Goal: Information Seeking & Learning: Check status

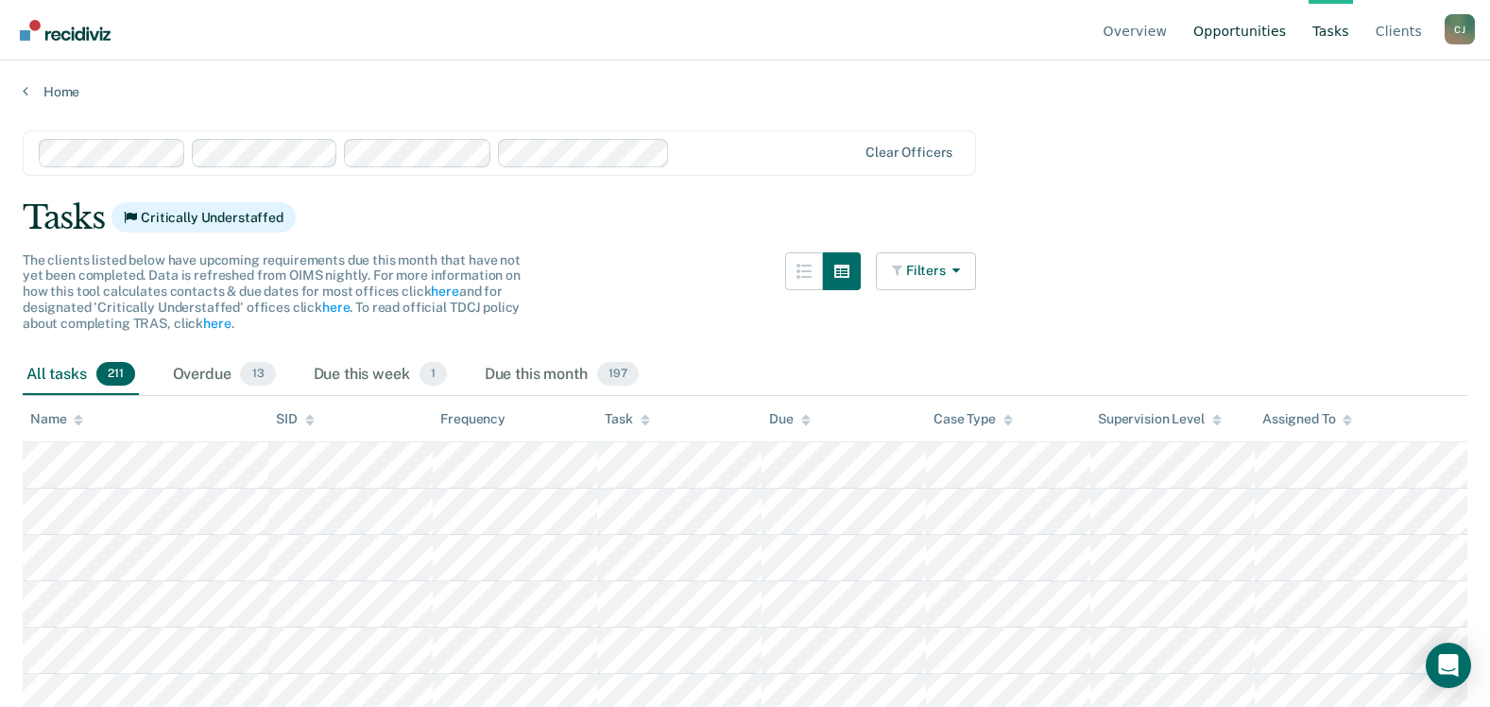
click at [1251, 26] on link "Opportunities" at bounding box center [1240, 30] width 100 height 60
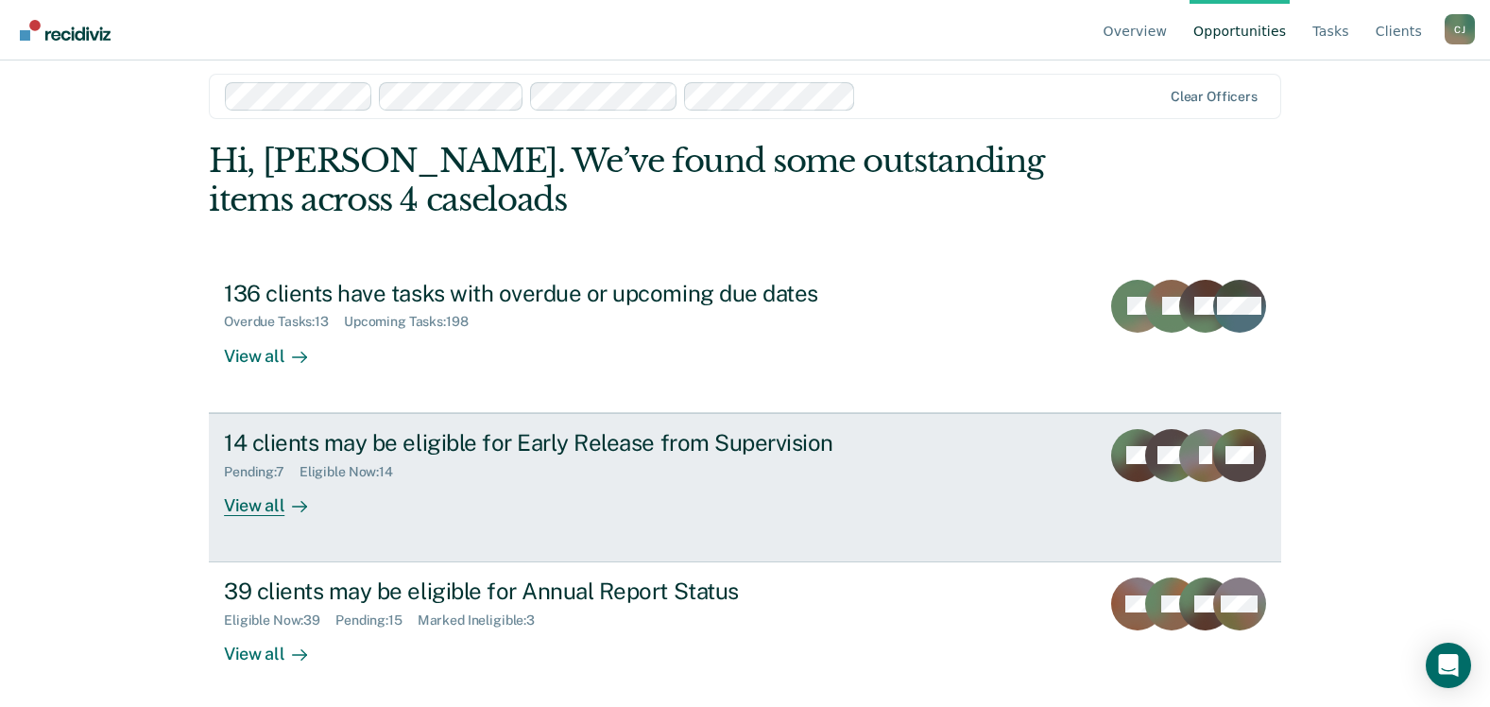
scroll to position [21, 0]
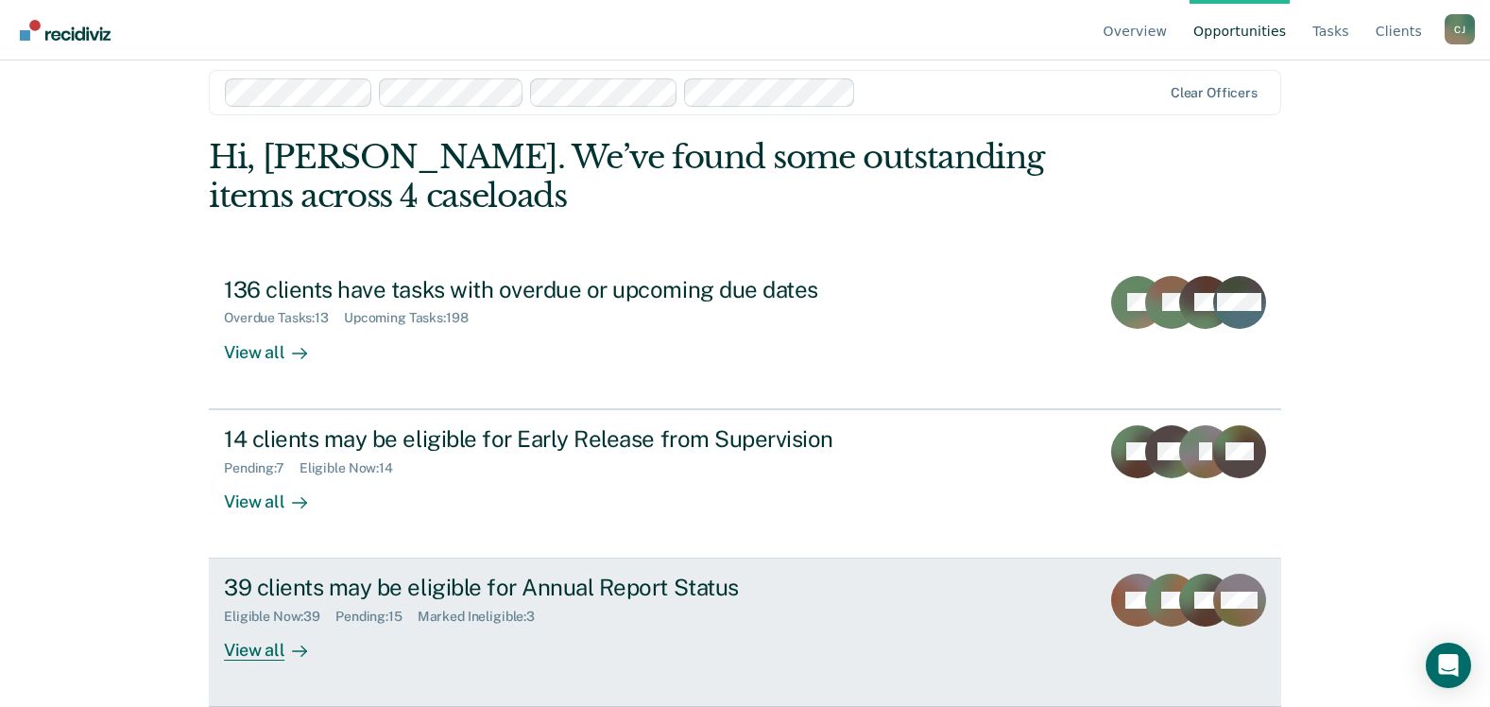
click at [241, 648] on div "View all" at bounding box center [277, 643] width 106 height 37
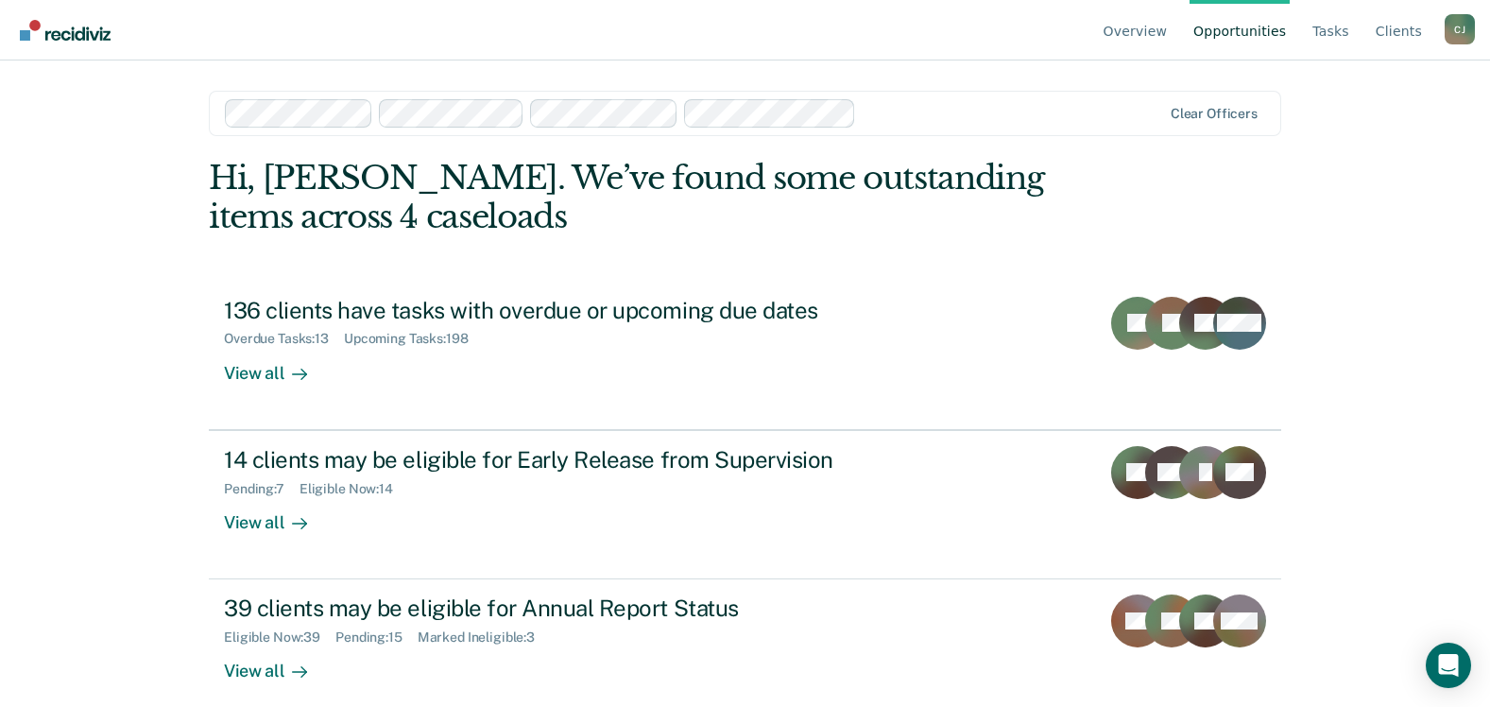
scroll to position [21, 0]
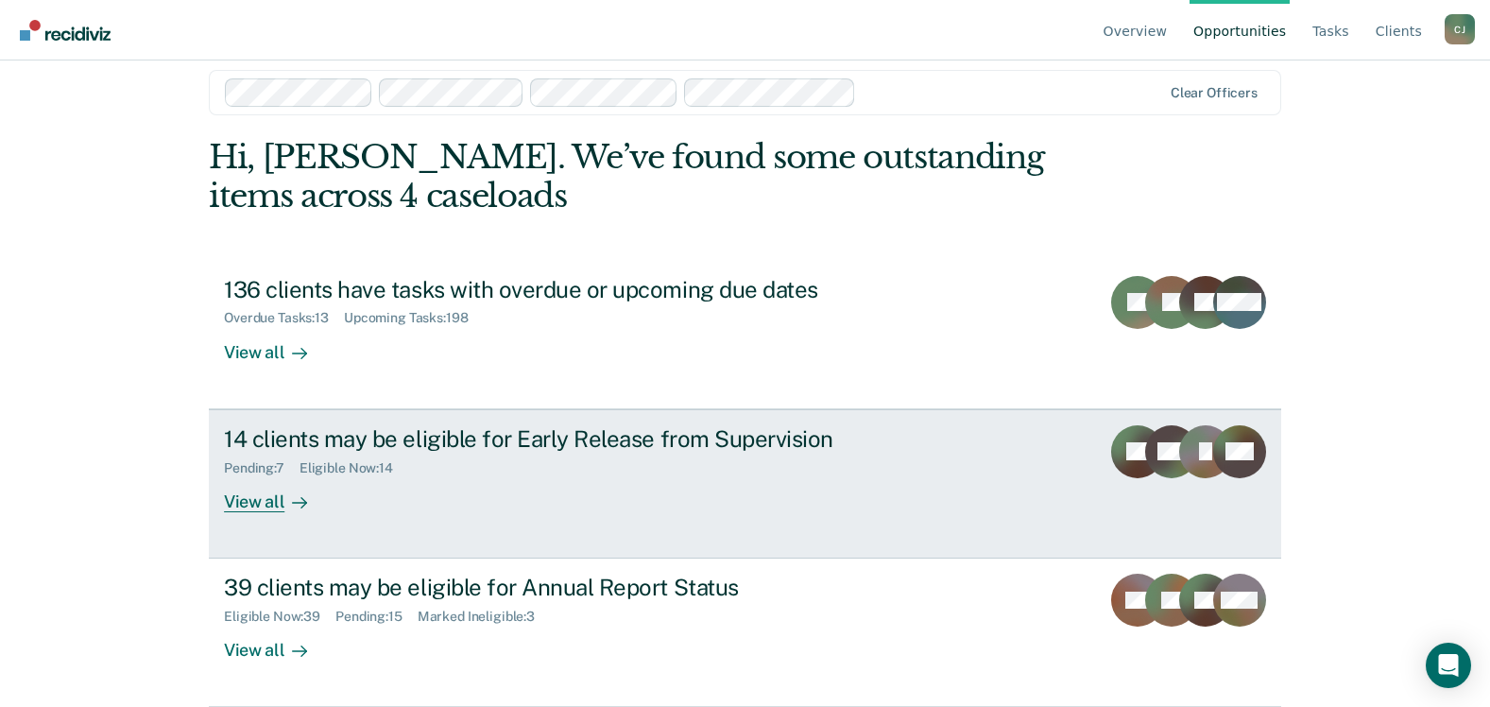
click at [265, 497] on div "View all" at bounding box center [277, 493] width 106 height 37
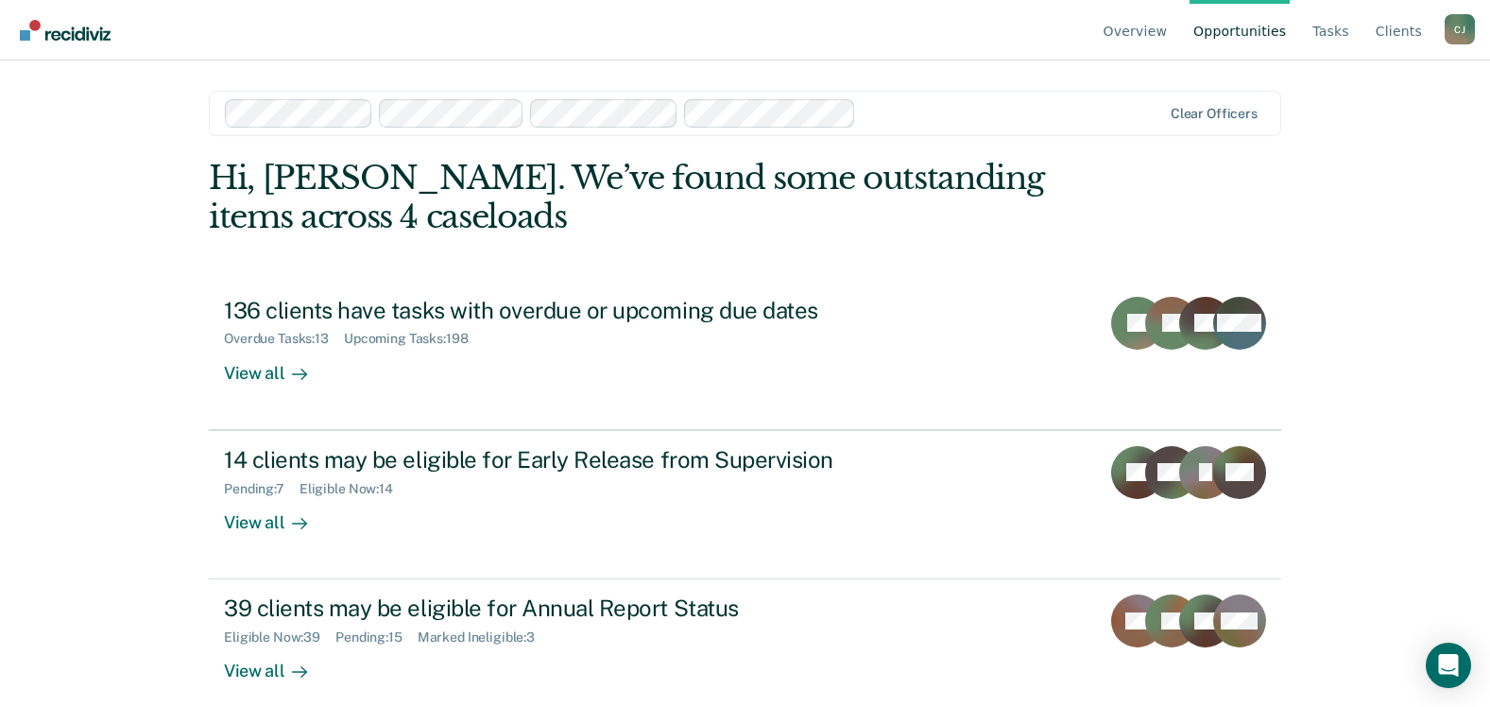
scroll to position [21, 0]
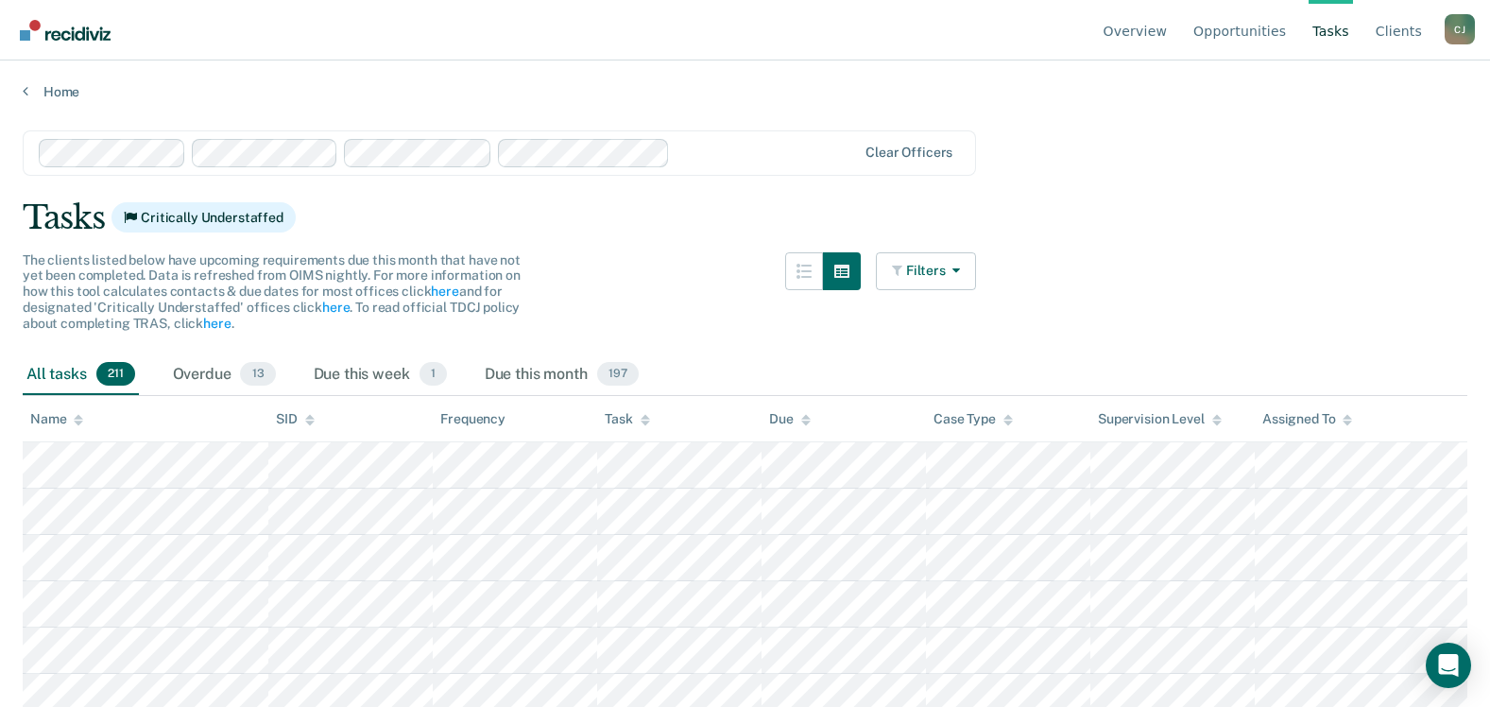
click at [1470, 25] on div "C J" at bounding box center [1460, 29] width 30 height 30
click at [1365, 143] on link "Log Out" at bounding box center [1384, 149] width 122 height 16
click at [1272, 26] on link "Opportunities" at bounding box center [1240, 30] width 100 height 60
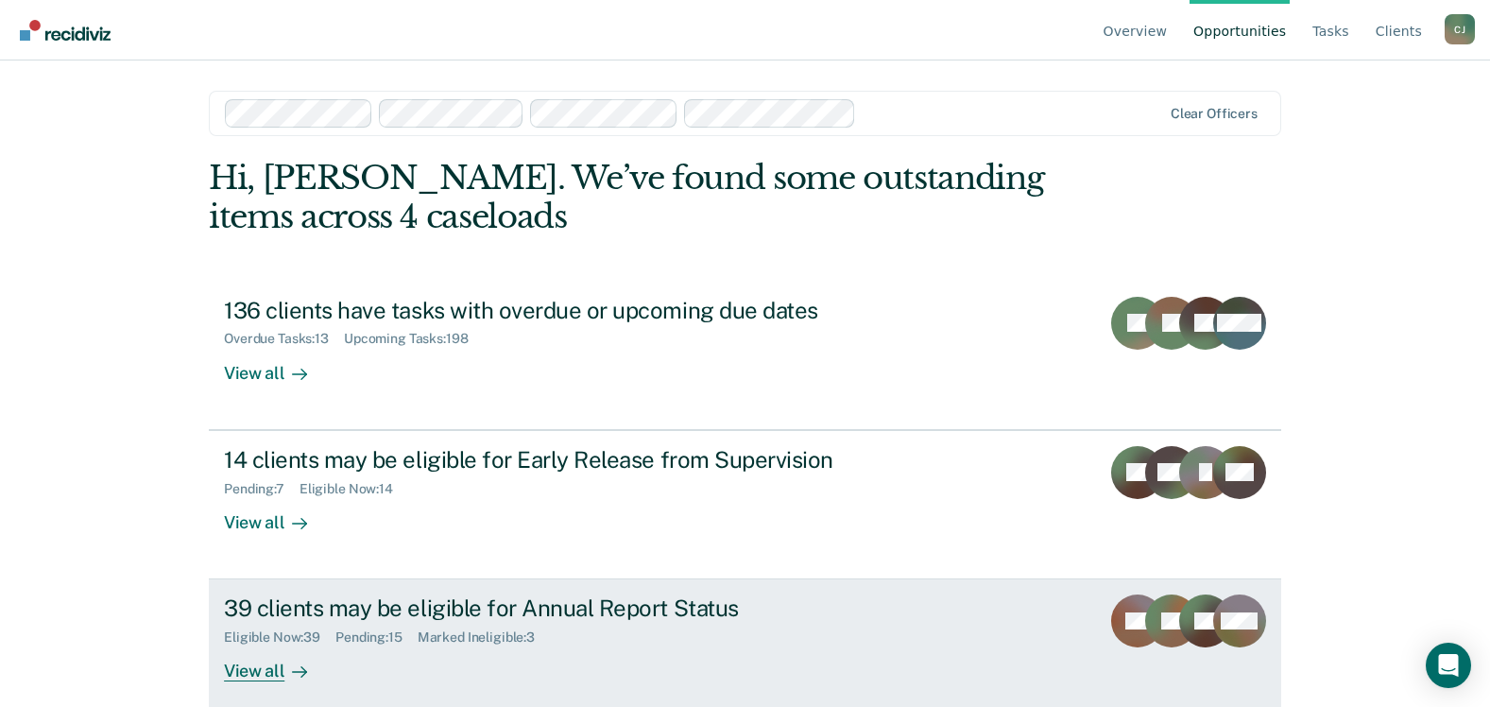
click at [266, 672] on div "View all" at bounding box center [277, 663] width 106 height 37
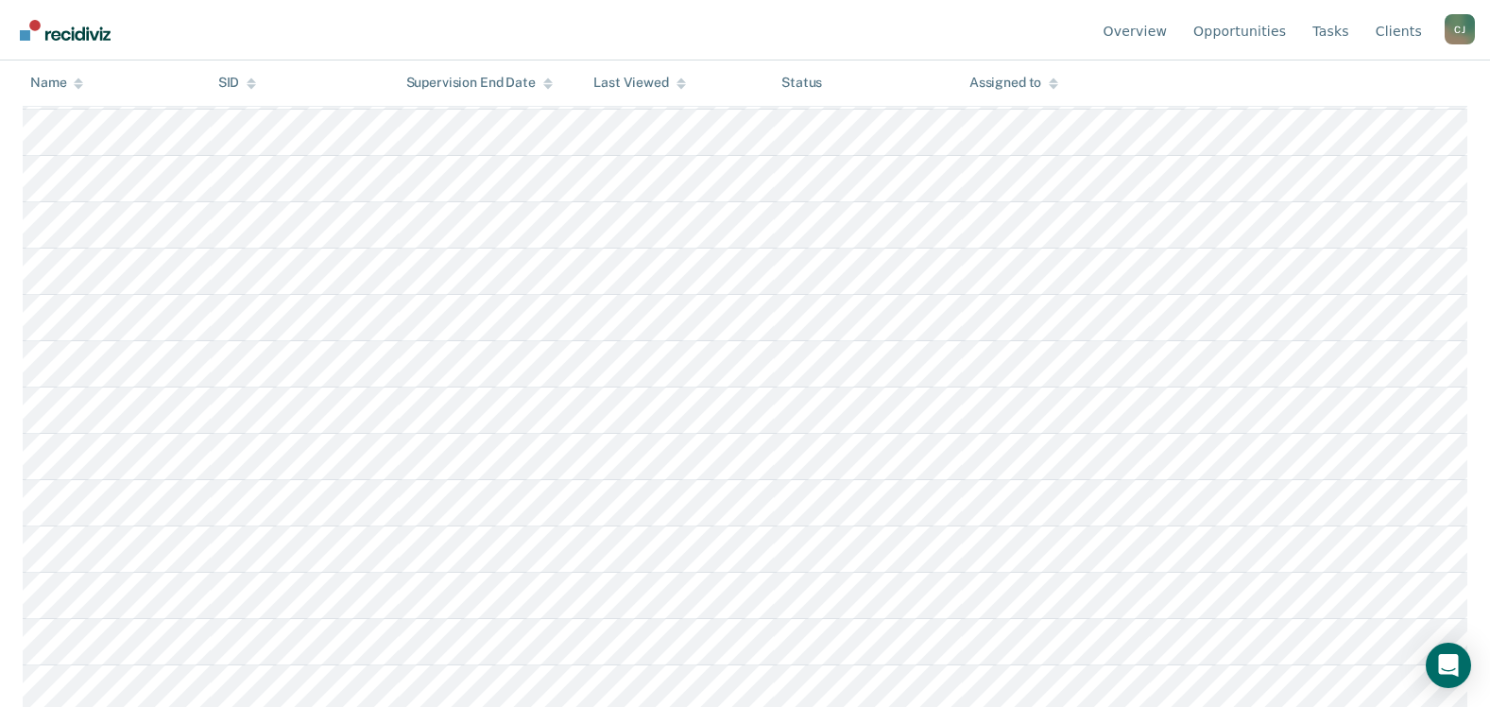
scroll to position [1576, 0]
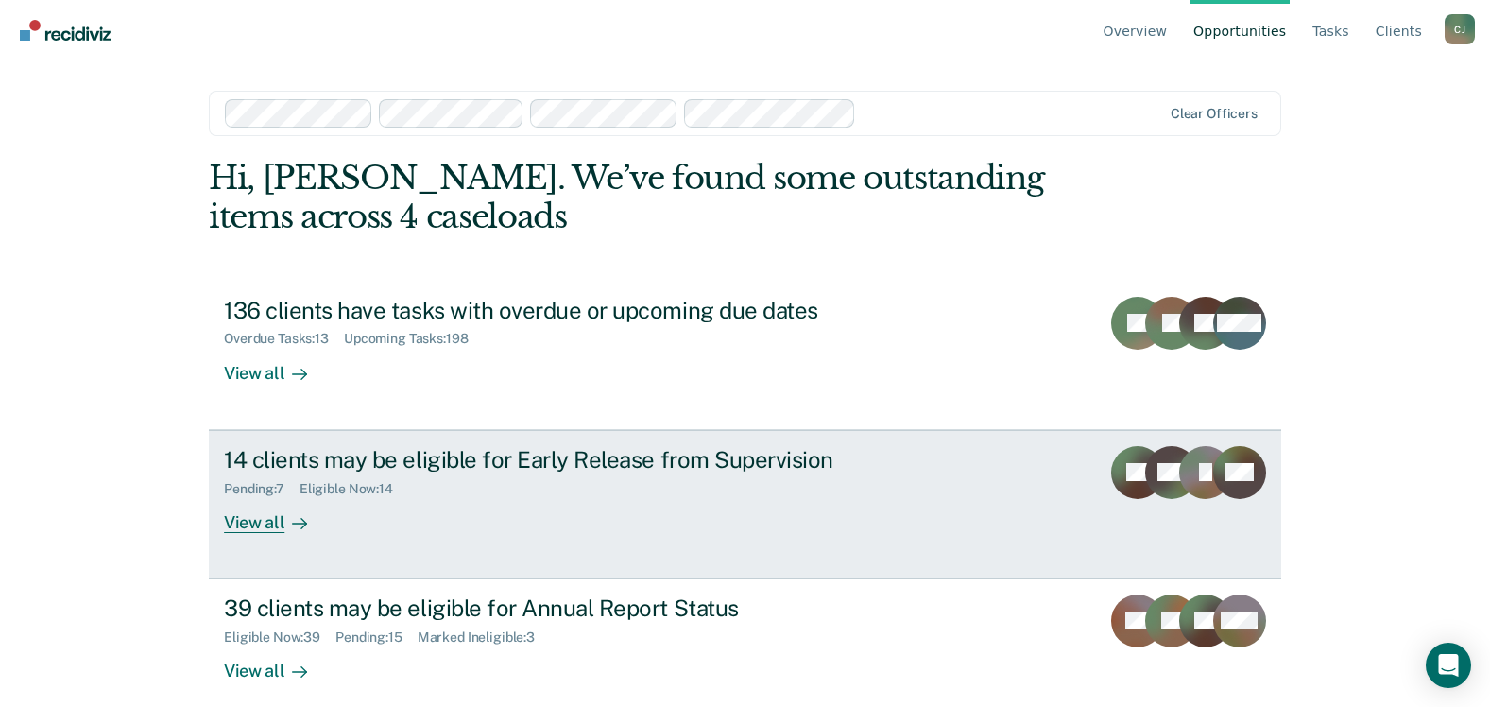
click at [249, 521] on div "View all" at bounding box center [277, 514] width 106 height 37
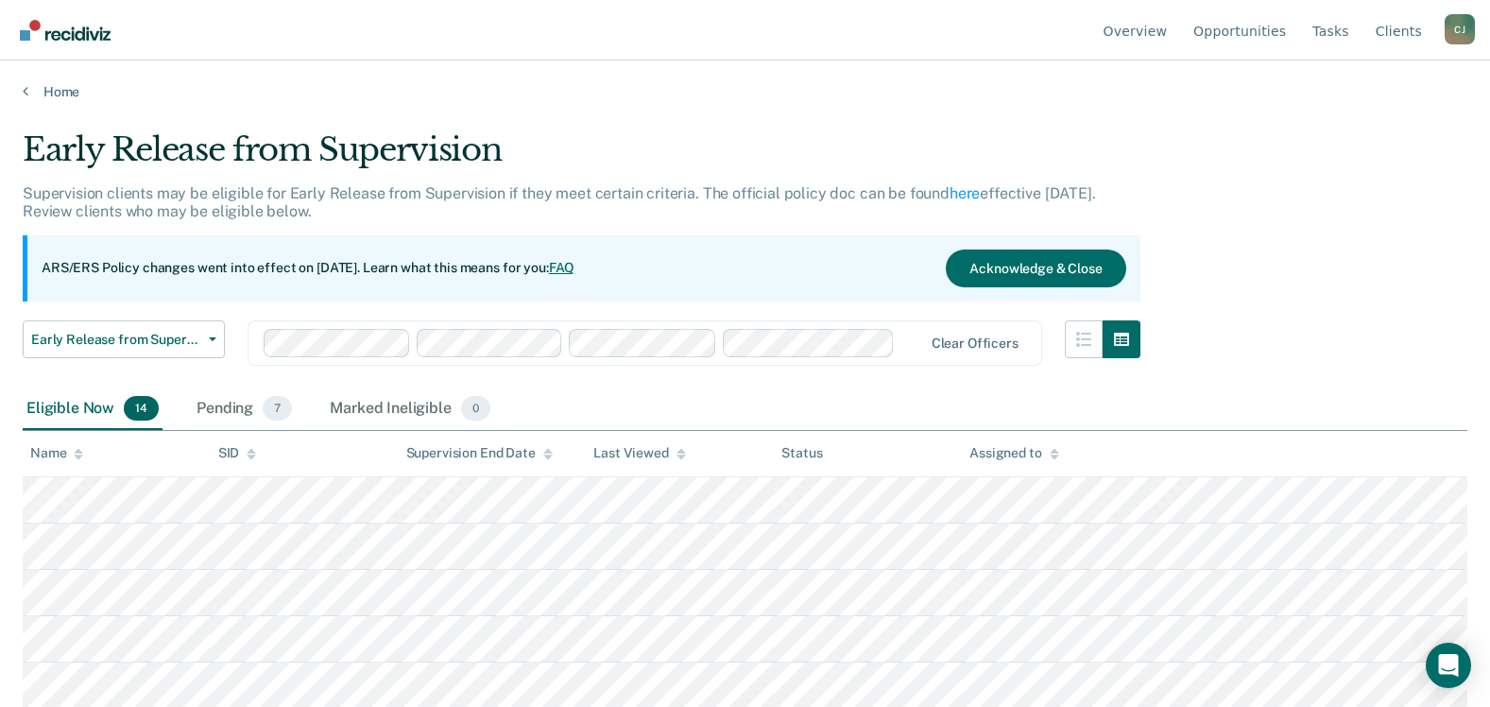
scroll to position [419, 0]
